Goal: Information Seeking & Learning: Check status

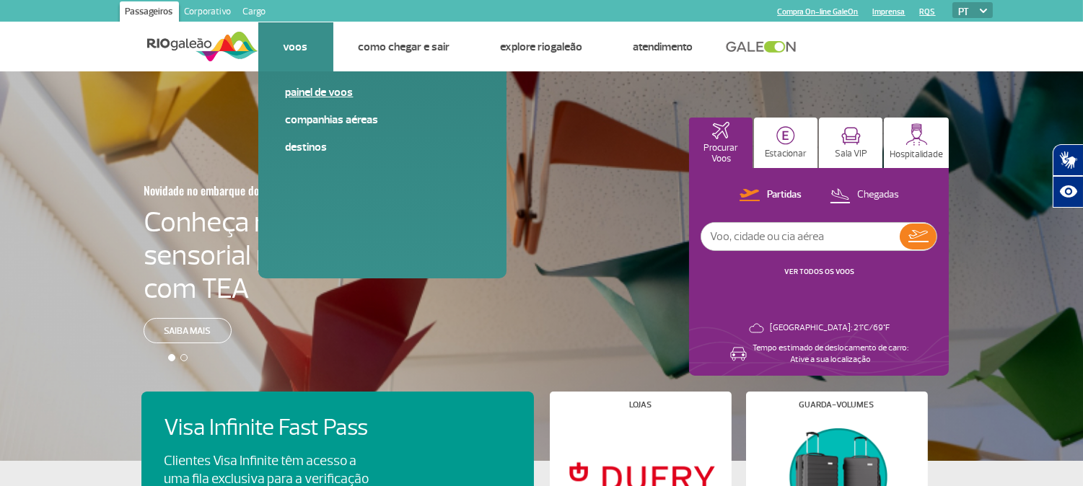
click at [308, 89] on link "Painel de voos" at bounding box center [382, 92] width 193 height 16
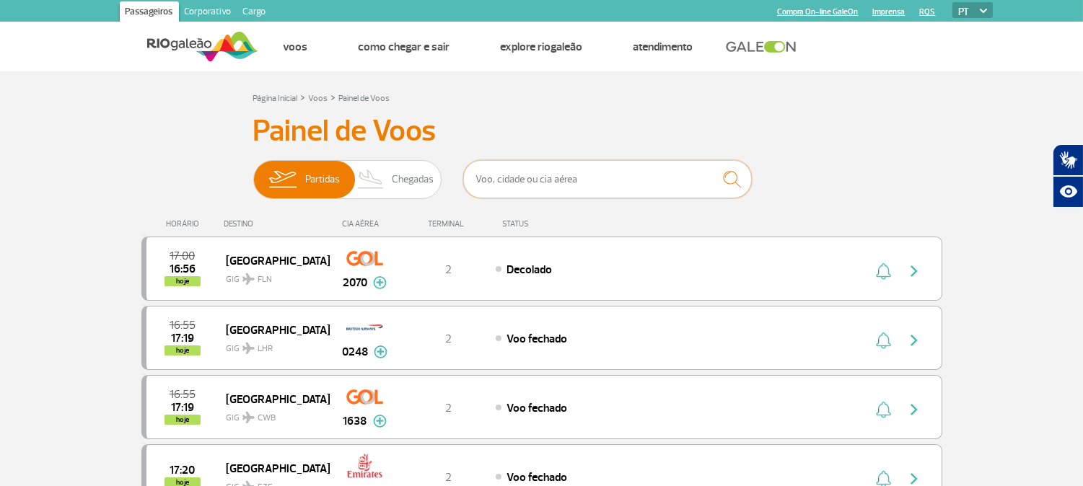
click at [542, 180] on input "text" at bounding box center [607, 179] width 289 height 38
click at [421, 178] on span "Chegadas" at bounding box center [413, 180] width 42 height 38
click at [253, 172] on input "Partidas Chegadas" at bounding box center [253, 172] width 0 height 0
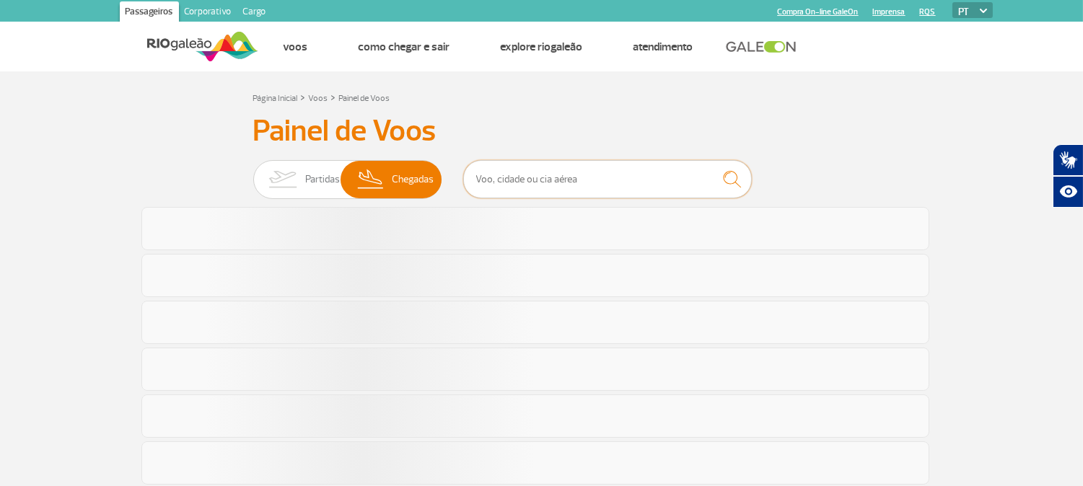
click at [539, 177] on input "text" at bounding box center [607, 179] width 289 height 38
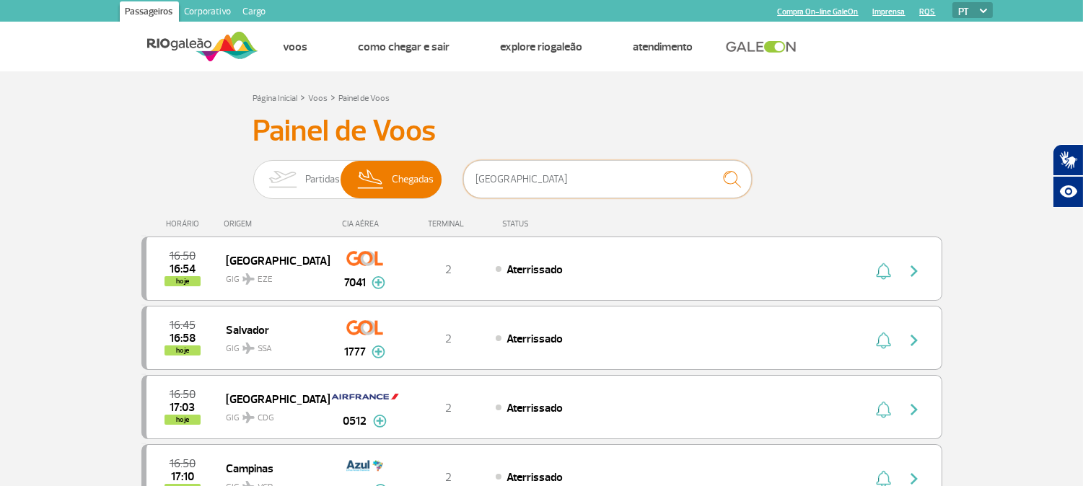
type input "porto"
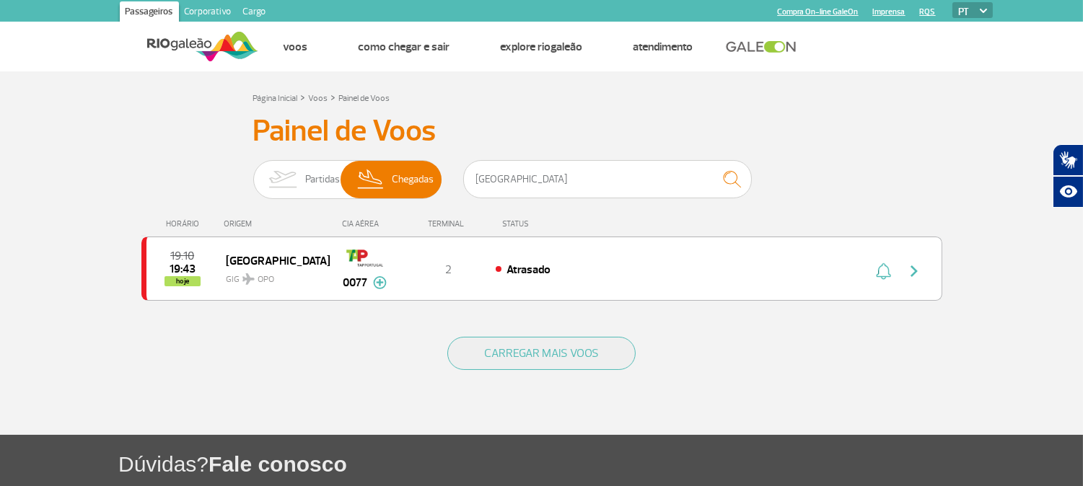
click at [235, 55] on img at bounding box center [202, 46] width 111 height 35
